Goal: Task Accomplishment & Management: Manage account settings

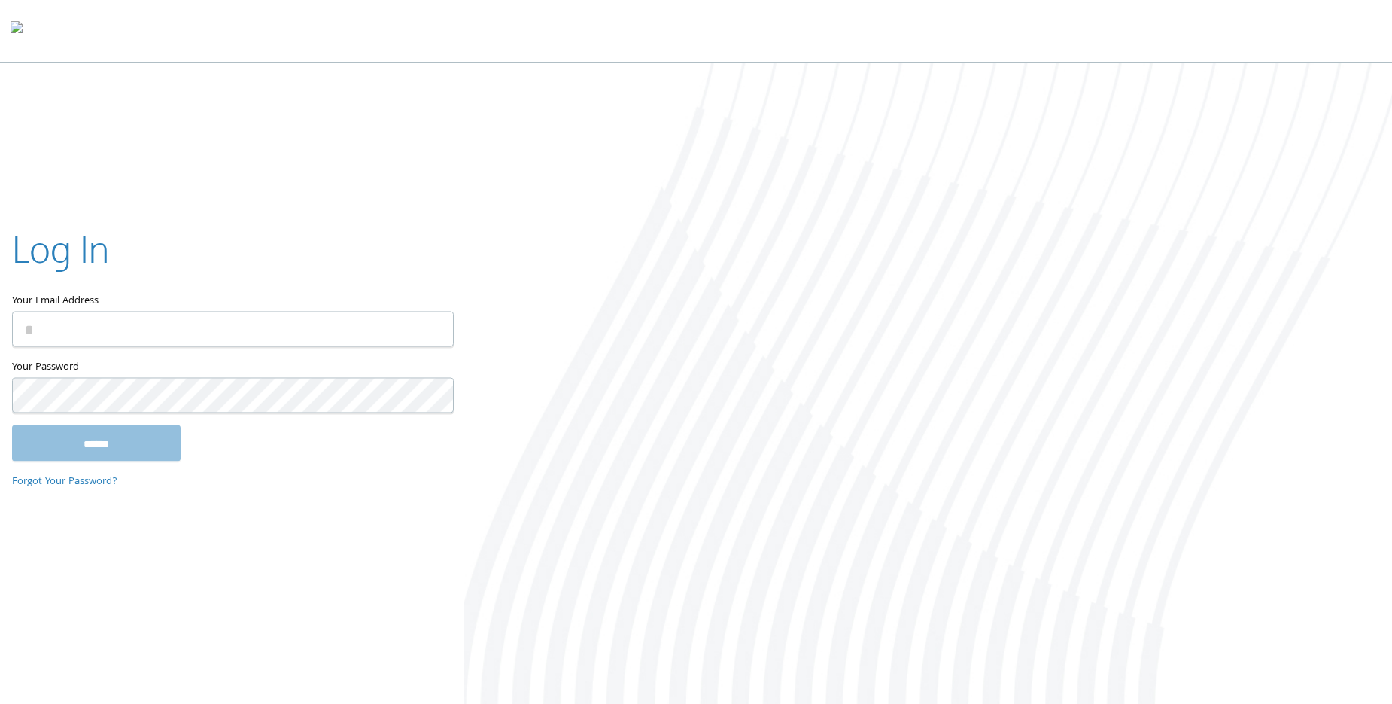
type input "**********"
click at [124, 450] on input "******" at bounding box center [96, 442] width 169 height 36
type input "**********"
click at [66, 444] on input "******" at bounding box center [96, 442] width 169 height 36
